Goal: Check status: Check status

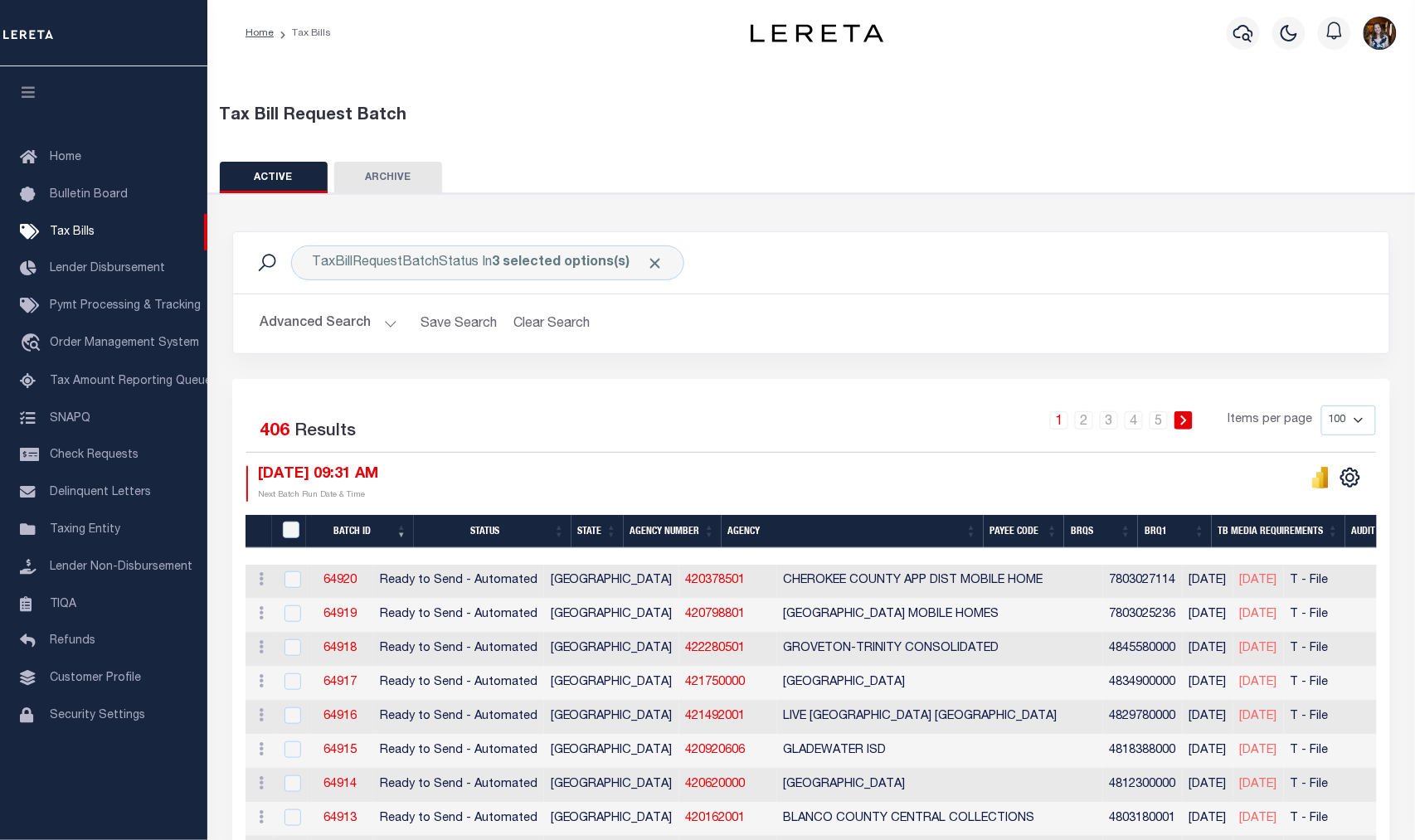
click at [380, 330] on button "Advanced Search" at bounding box center [328, 323] width 137 height 32
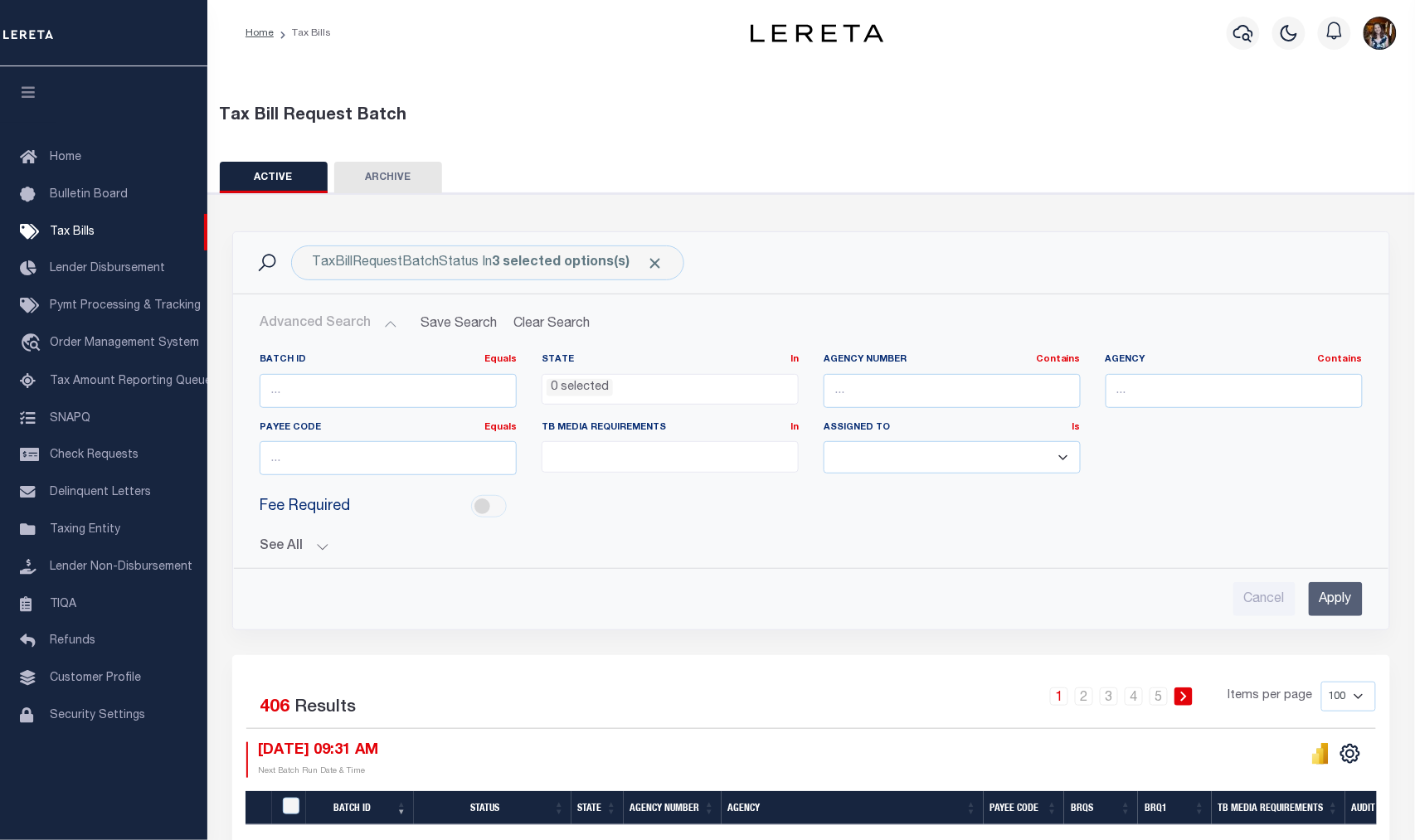
click at [268, 549] on button "See All" at bounding box center [812, 547] width 1104 height 16
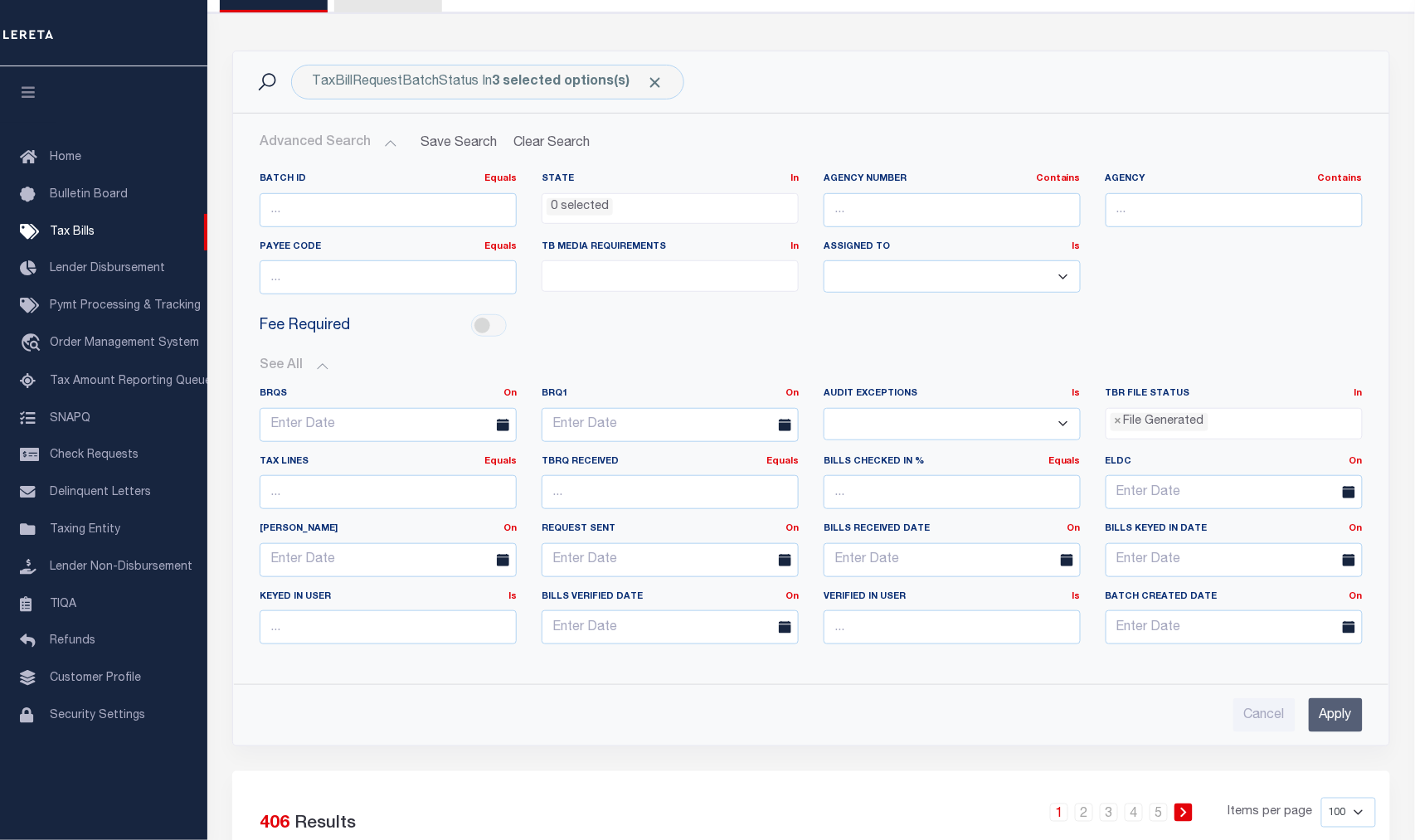
scroll to position [184, 0]
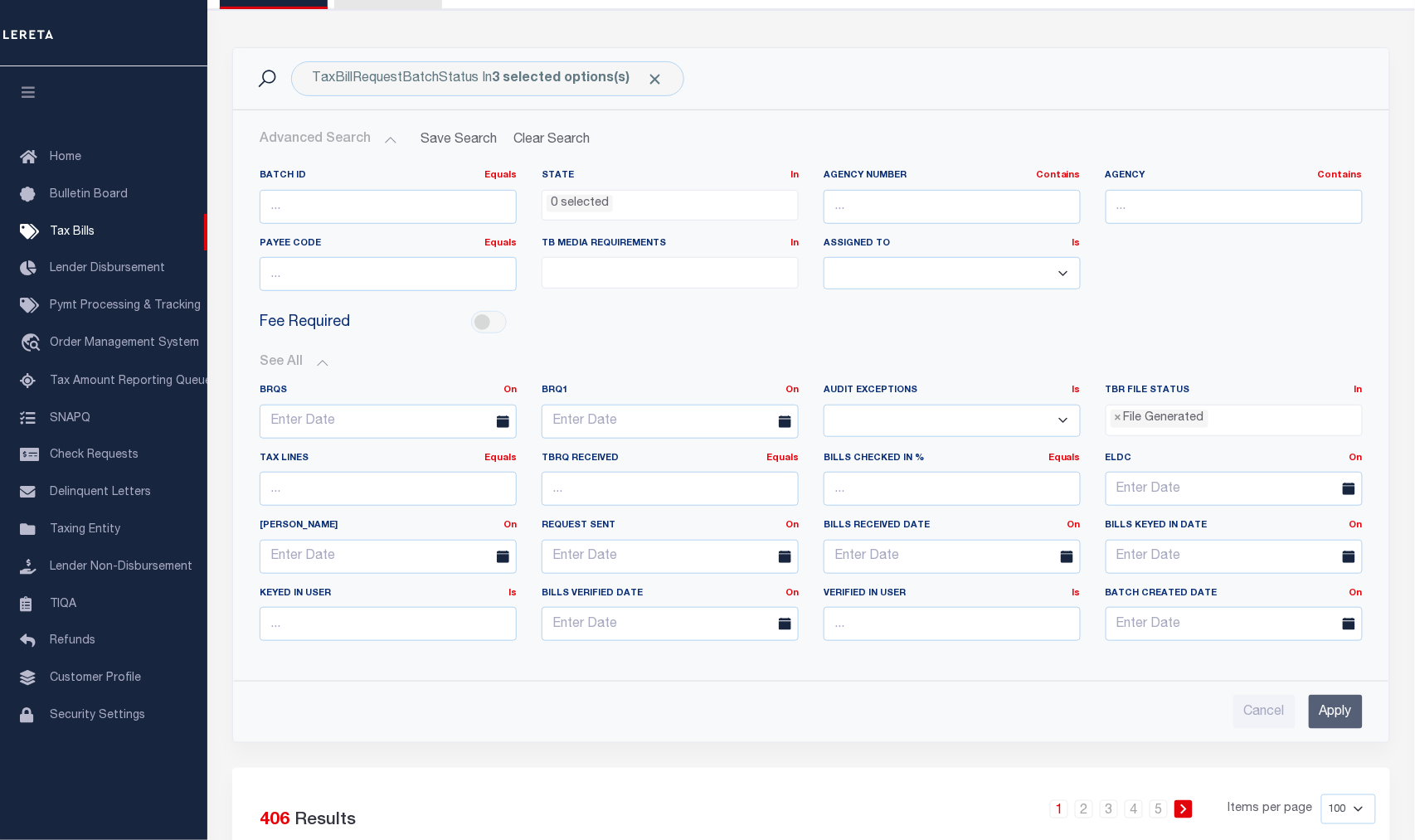
click at [1069, 423] on select "Yes No" at bounding box center [952, 420] width 257 height 32
select select "true"
click at [824, 405] on select "Yes No" at bounding box center [952, 420] width 257 height 32
click at [1337, 705] on input "Apply" at bounding box center [1336, 712] width 54 height 34
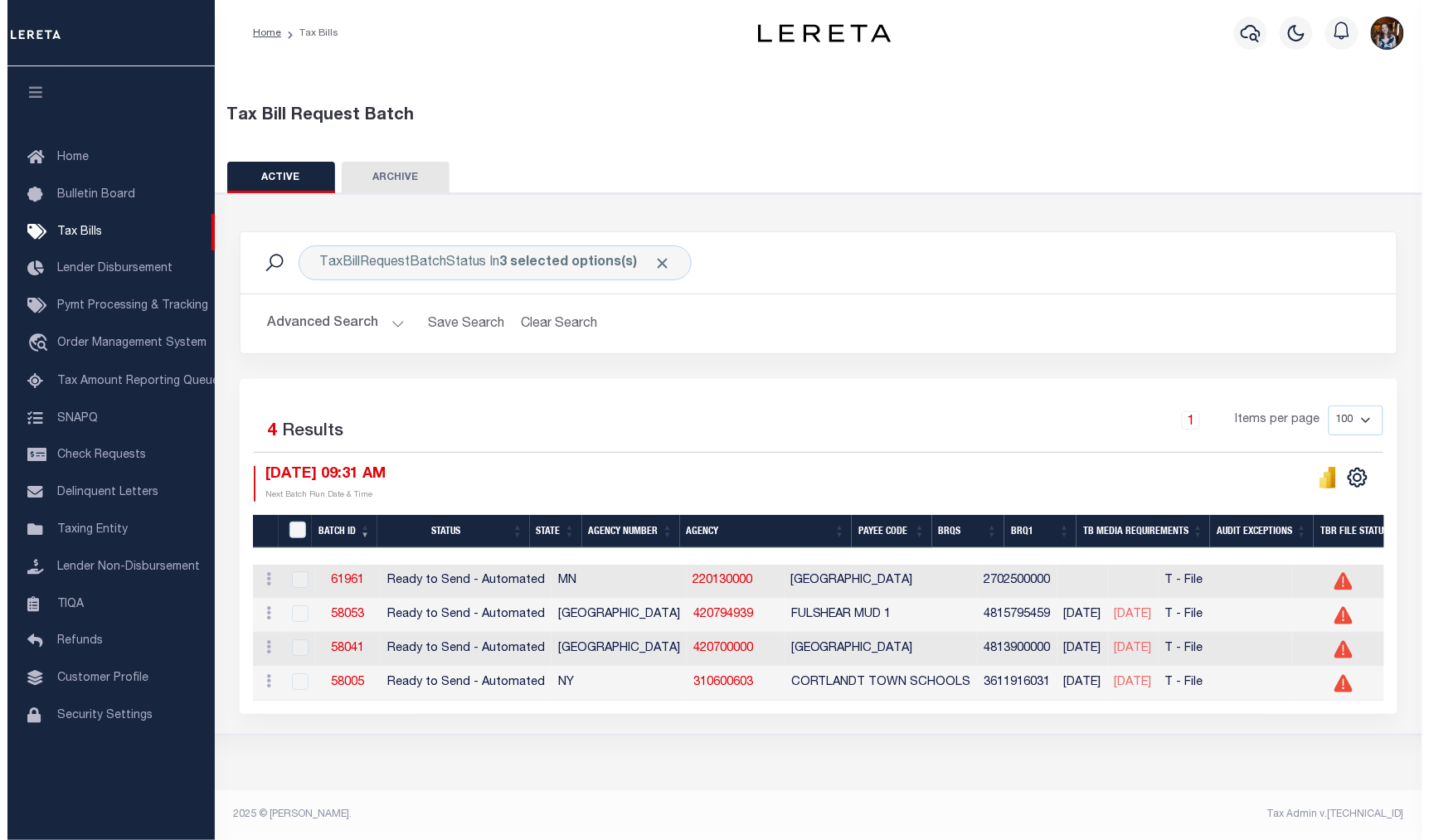
scroll to position [0, 0]
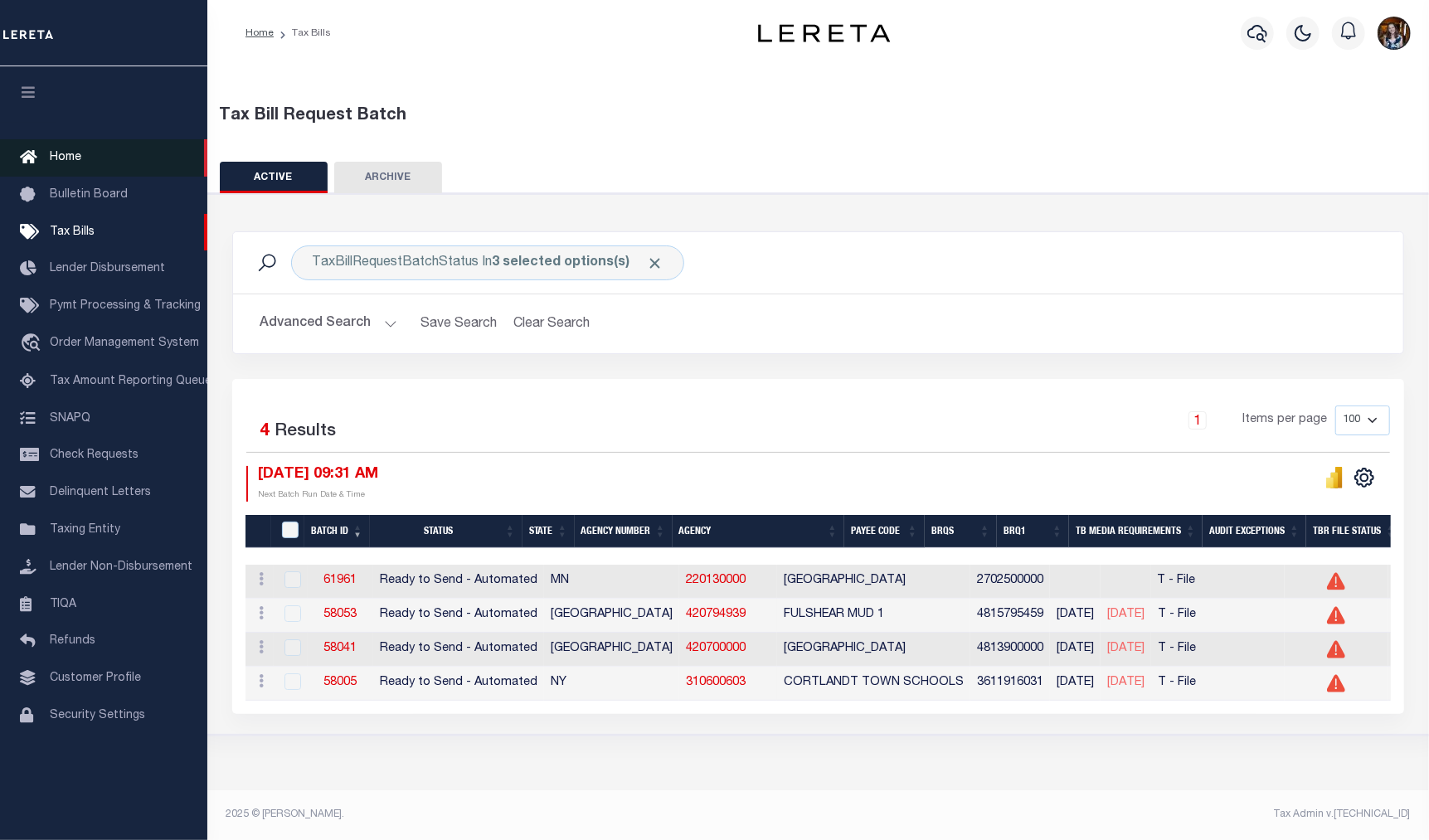
click at [62, 153] on span "Home" at bounding box center [66, 157] width 31 height 11
